Goal: Transaction & Acquisition: Purchase product/service

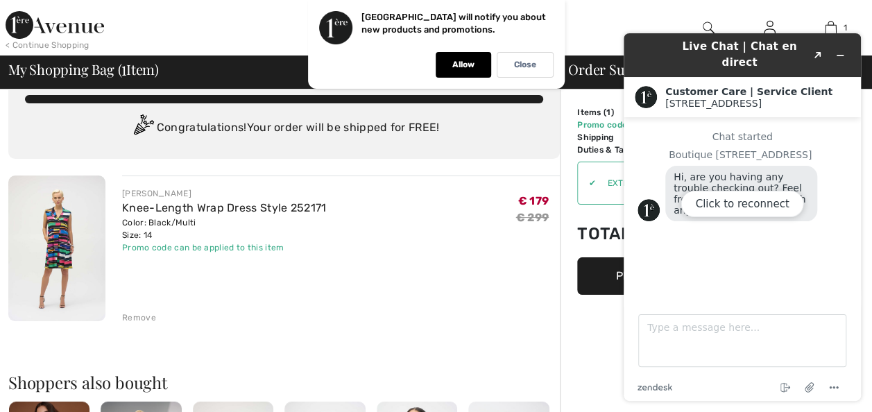
click at [844, 47] on div "Click to reconnect" at bounding box center [742, 217] width 237 height 368
click at [841, 49] on div "Click to reconnect" at bounding box center [742, 217] width 237 height 368
click at [625, 12] on div "< Continue Shopping Selma Hi, Selma! 25 Reward points My Info Orders My Address…" at bounding box center [436, 27] width 872 height 55
click at [835, 43] on div "Click to reconnect" at bounding box center [742, 217] width 237 height 368
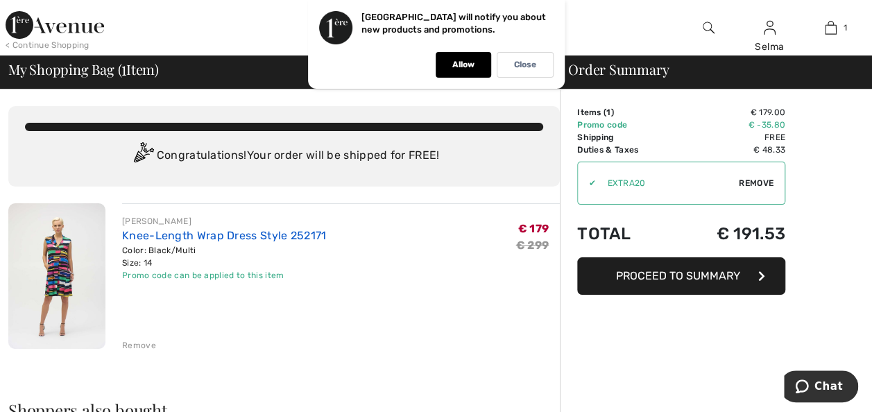
click at [179, 234] on link "Knee-Length Wrap Dress Style 252171" at bounding box center [224, 235] width 205 height 13
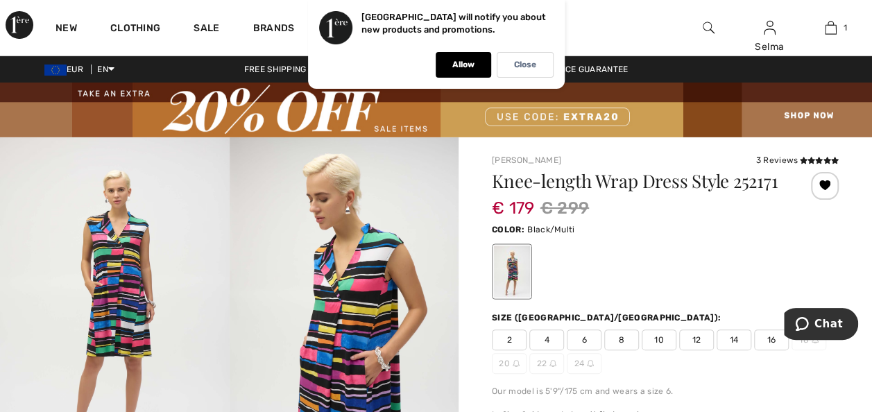
click at [308, 327] on img at bounding box center [345, 308] width 230 height 343
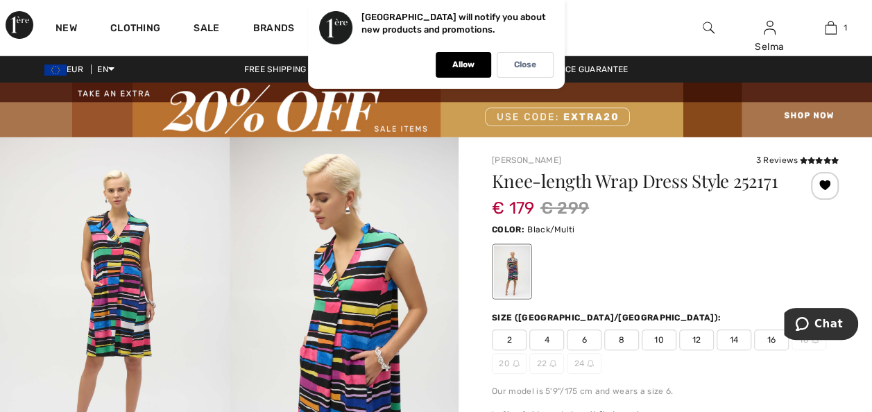
click at [440, 289] on img at bounding box center [345, 308] width 230 height 343
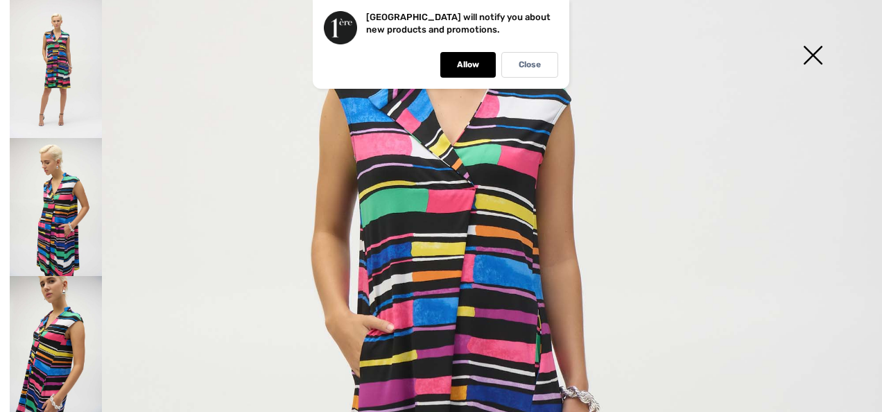
scroll to position [223, 0]
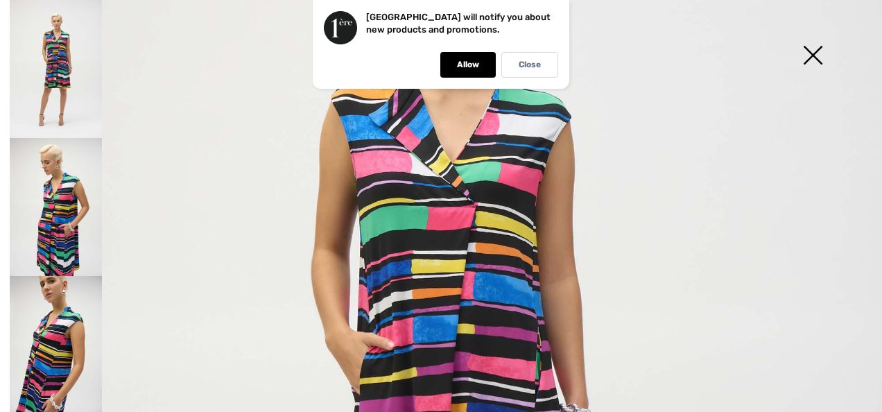
click at [74, 224] on img at bounding box center [56, 207] width 92 height 138
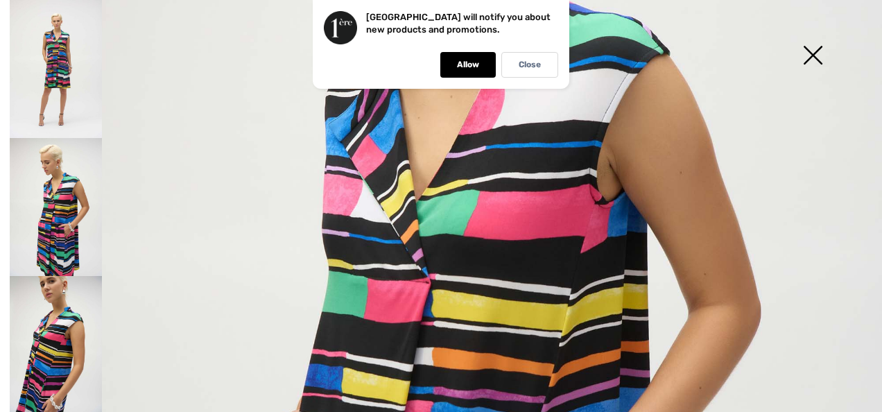
scroll to position [352, 0]
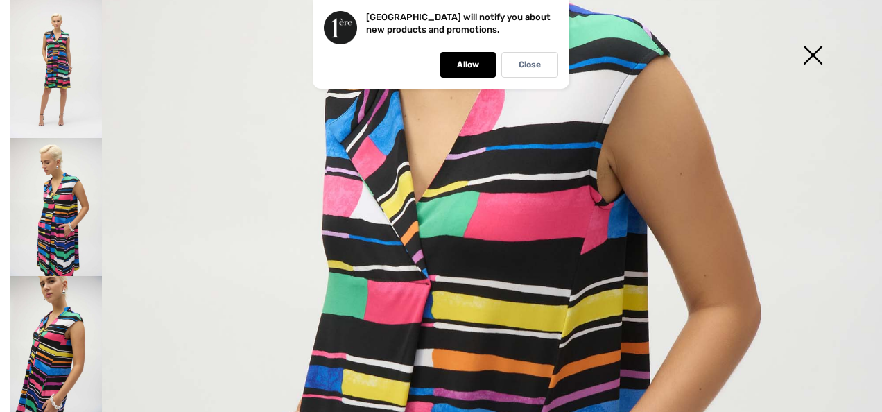
click at [45, 363] on img at bounding box center [56, 345] width 92 height 138
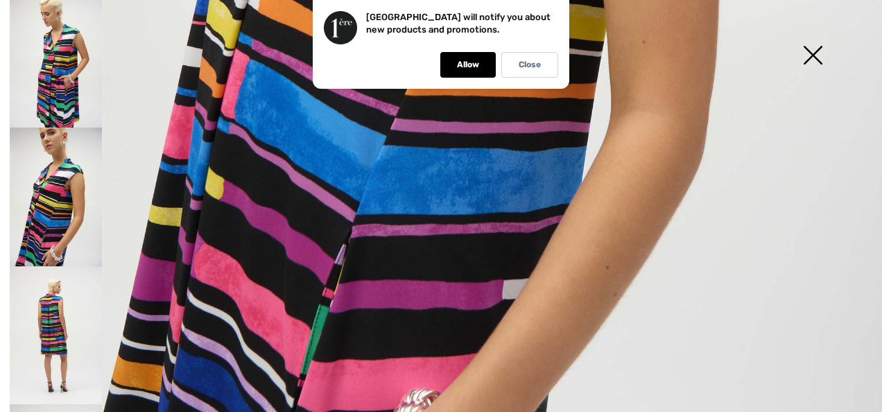
scroll to position [894, 0]
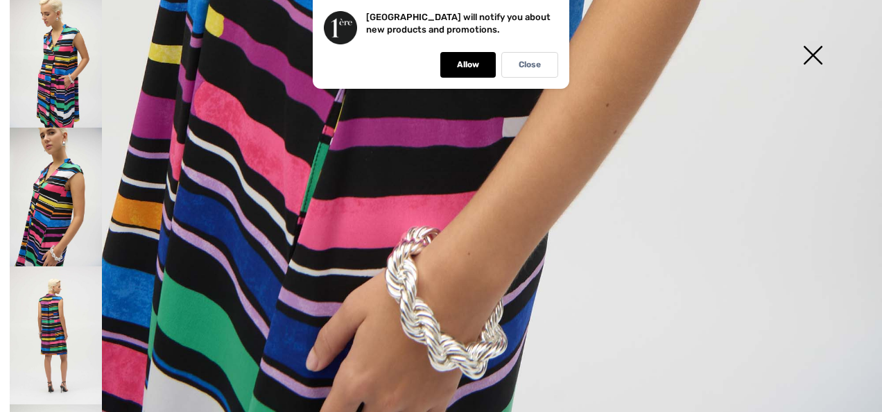
click at [62, 323] on img at bounding box center [56, 335] width 92 height 138
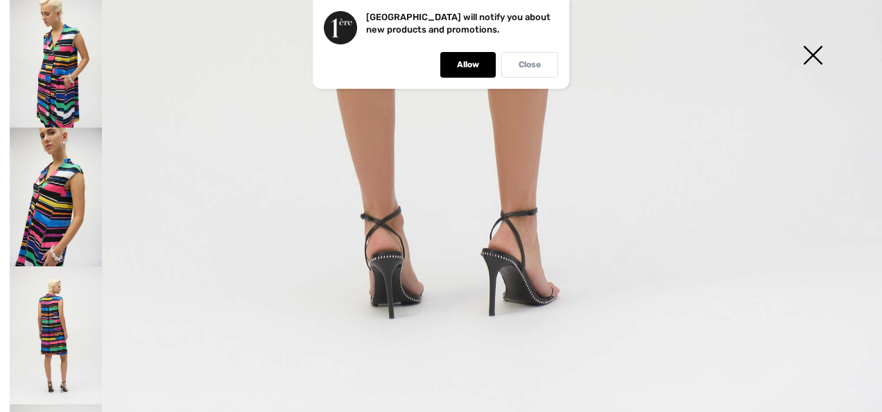
click at [517, 65] on div "Close" at bounding box center [529, 65] width 57 height 26
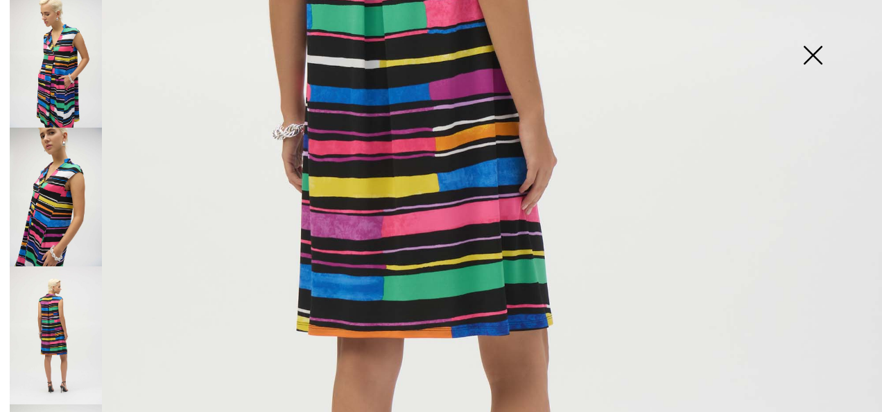
scroll to position [515, 0]
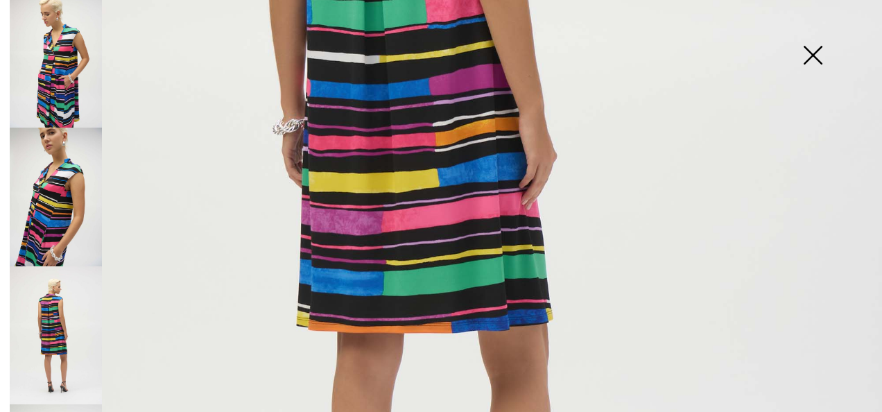
drag, startPoint x: 8, startPoint y: 273, endPoint x: 21, endPoint y: 313, distance: 42.8
click at [21, 313] on div at bounding box center [53, 206] width 97 height 412
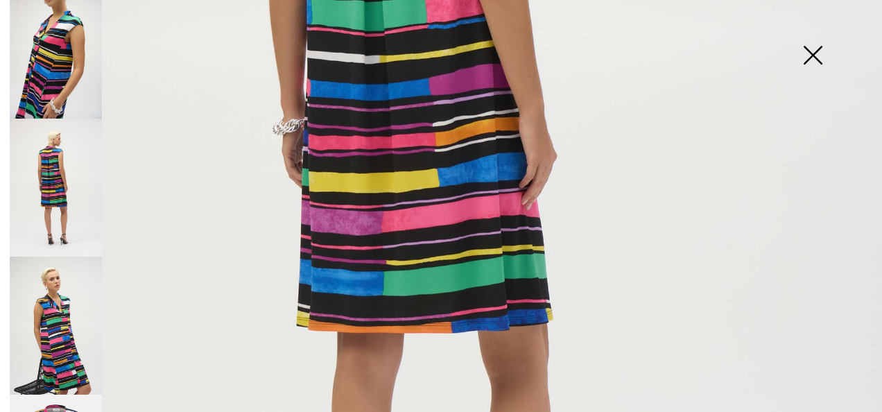
scroll to position [305, 0]
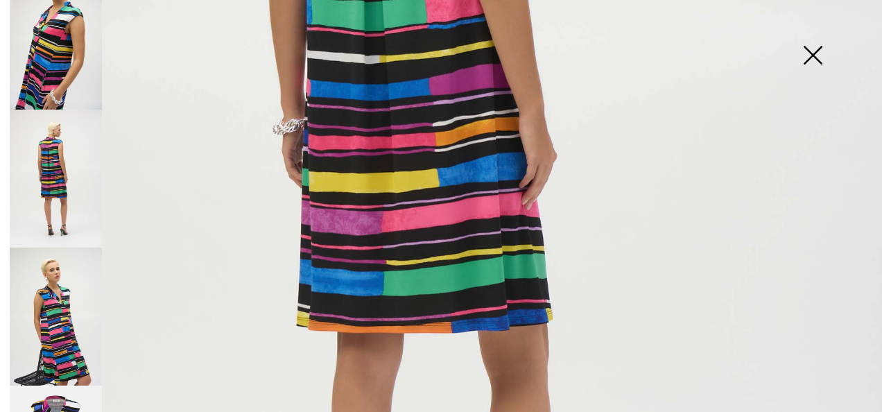
click at [44, 318] on img at bounding box center [56, 317] width 92 height 138
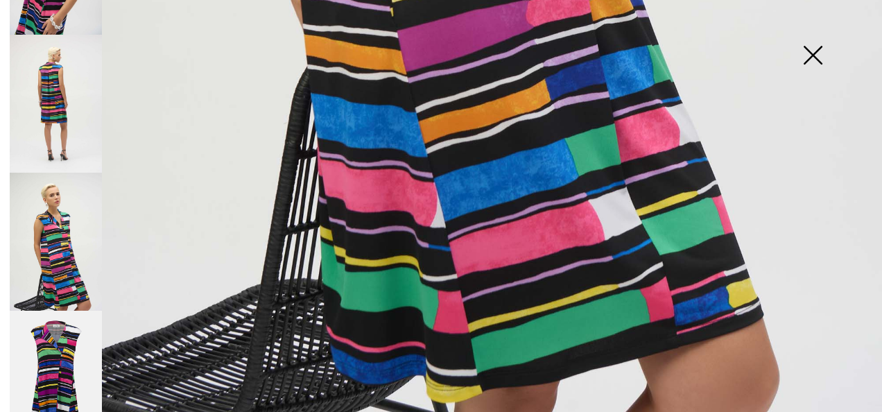
scroll to position [388, 0]
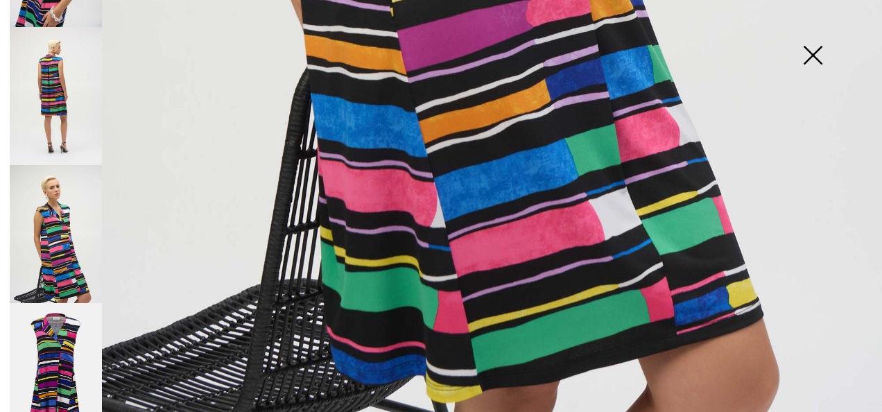
click at [39, 388] on img at bounding box center [56, 372] width 92 height 139
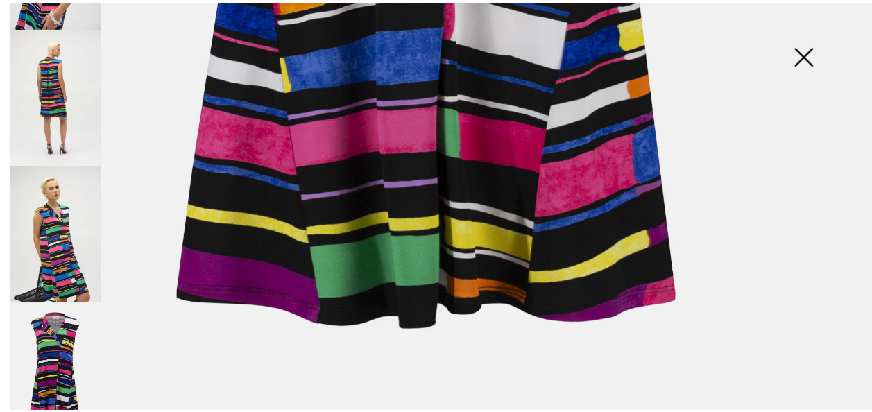
scroll to position [895, 0]
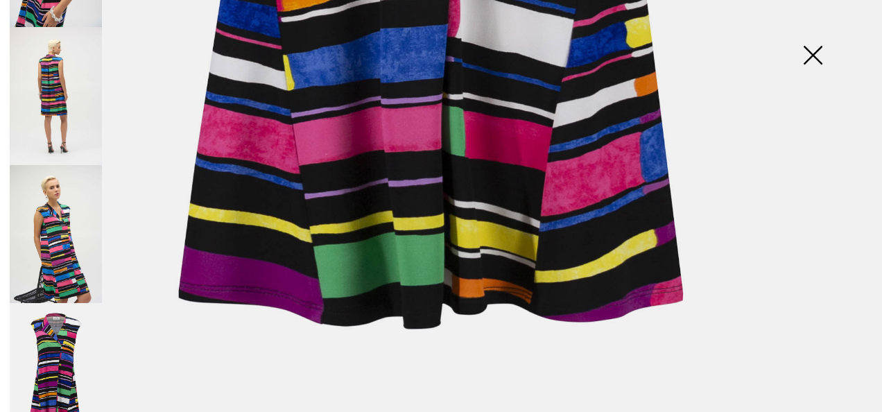
click at [817, 55] on img at bounding box center [812, 56] width 69 height 71
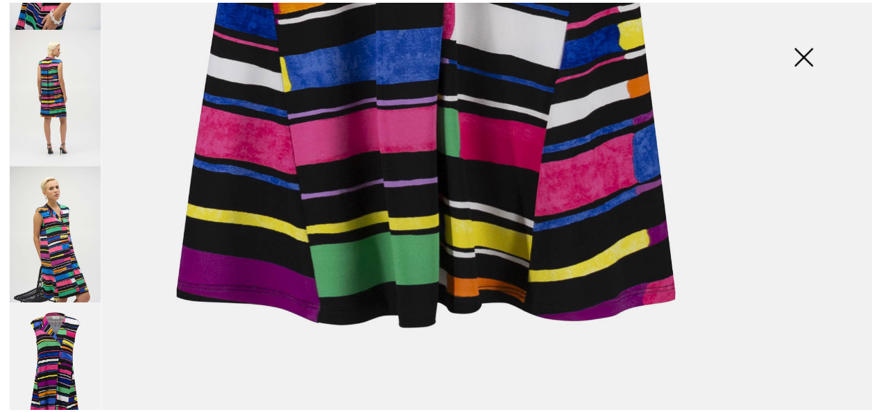
scroll to position [879, 0]
